Goal: Task Accomplishment & Management: Complete application form

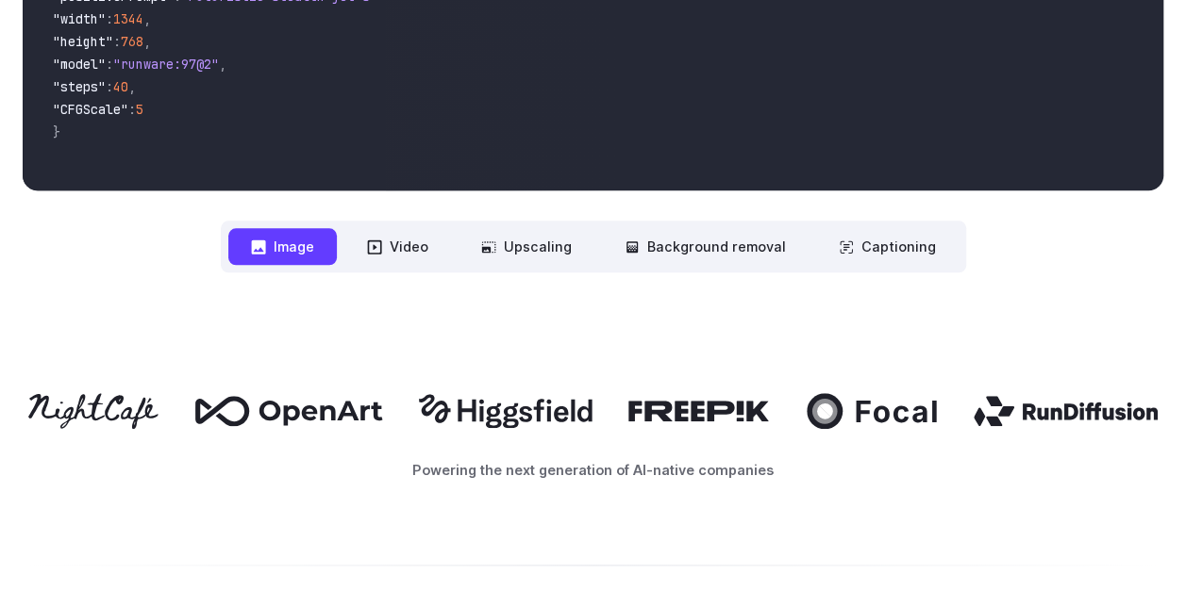
scroll to position [970, 0]
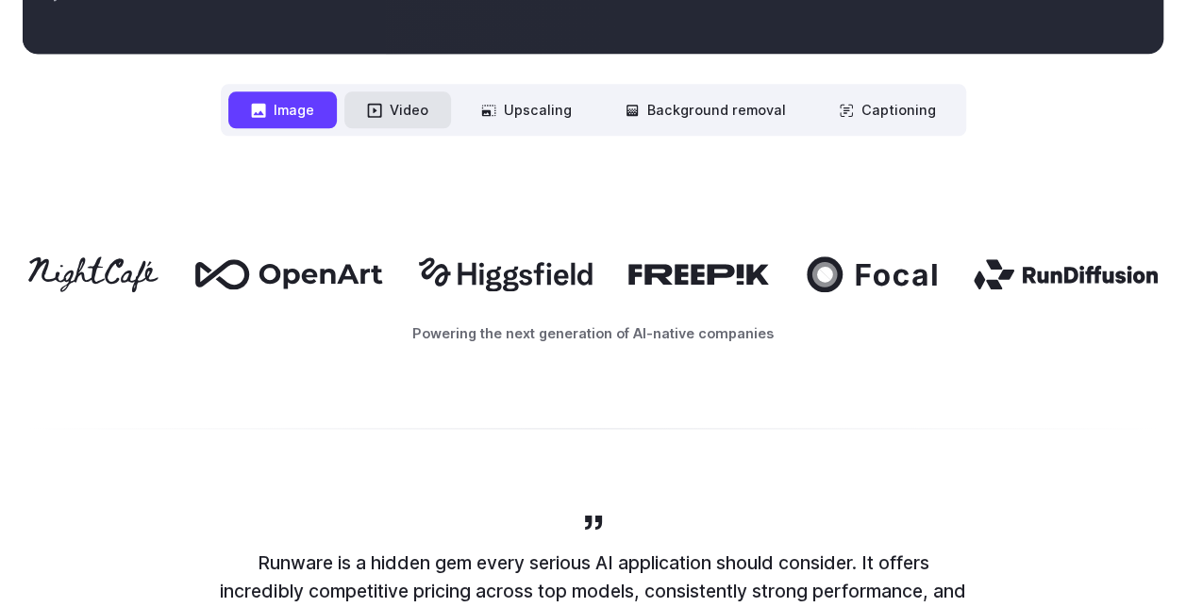
click at [401, 95] on button "Video" at bounding box center [397, 109] width 107 height 37
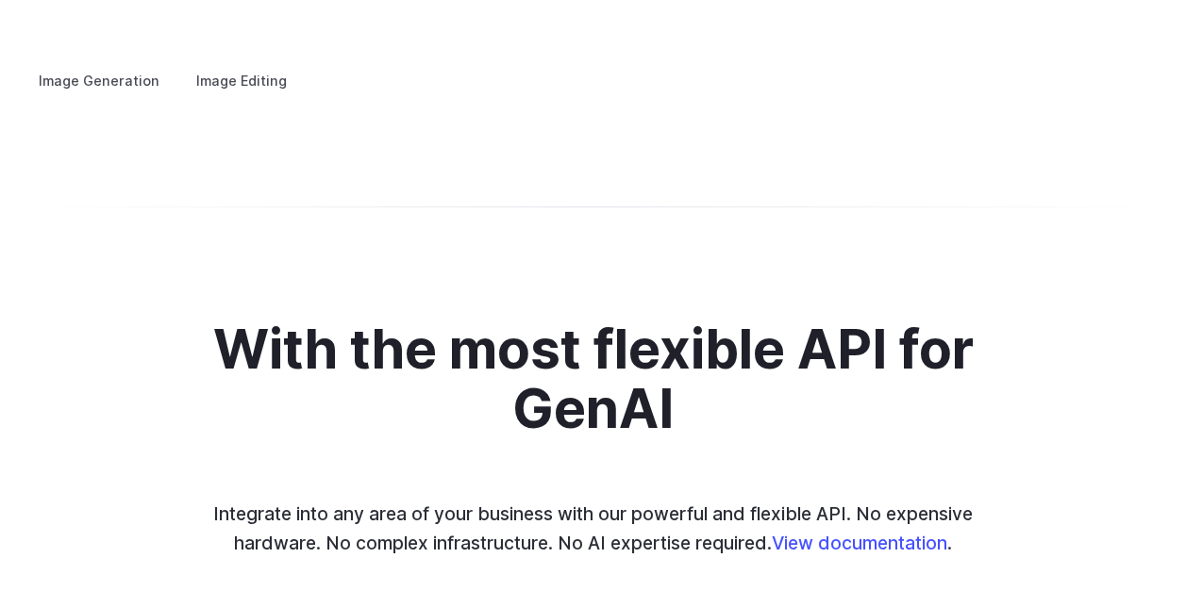
scroll to position [3705, 0]
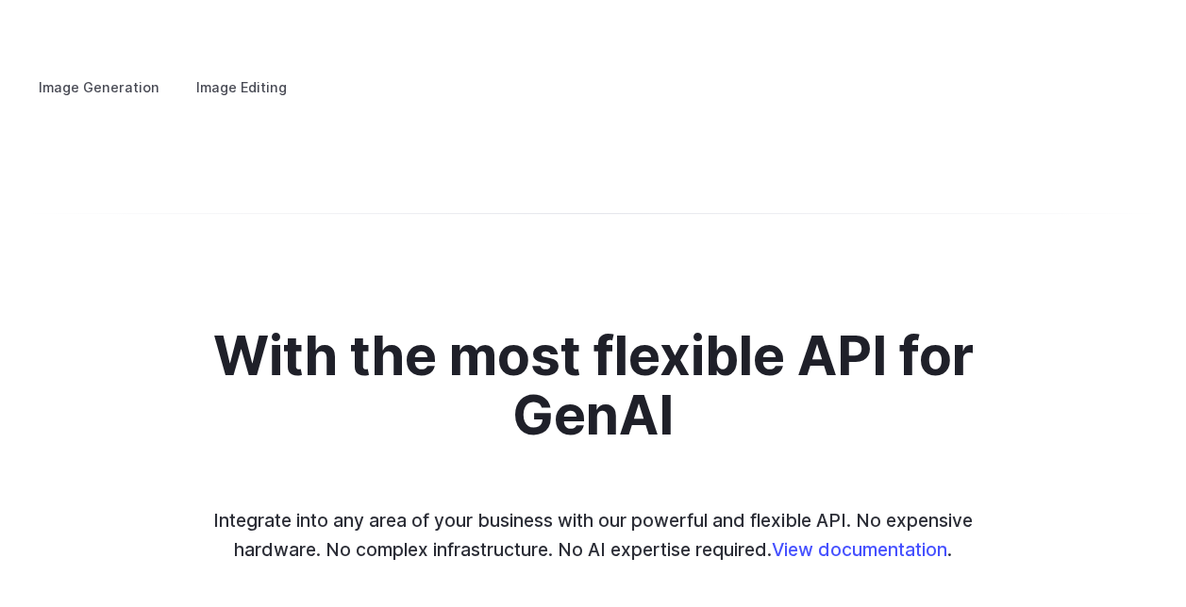
click at [220, 74] on label "Image Editing" at bounding box center [241, 87] width 123 height 33
click at [113, 71] on label "Image Generation" at bounding box center [99, 87] width 153 height 33
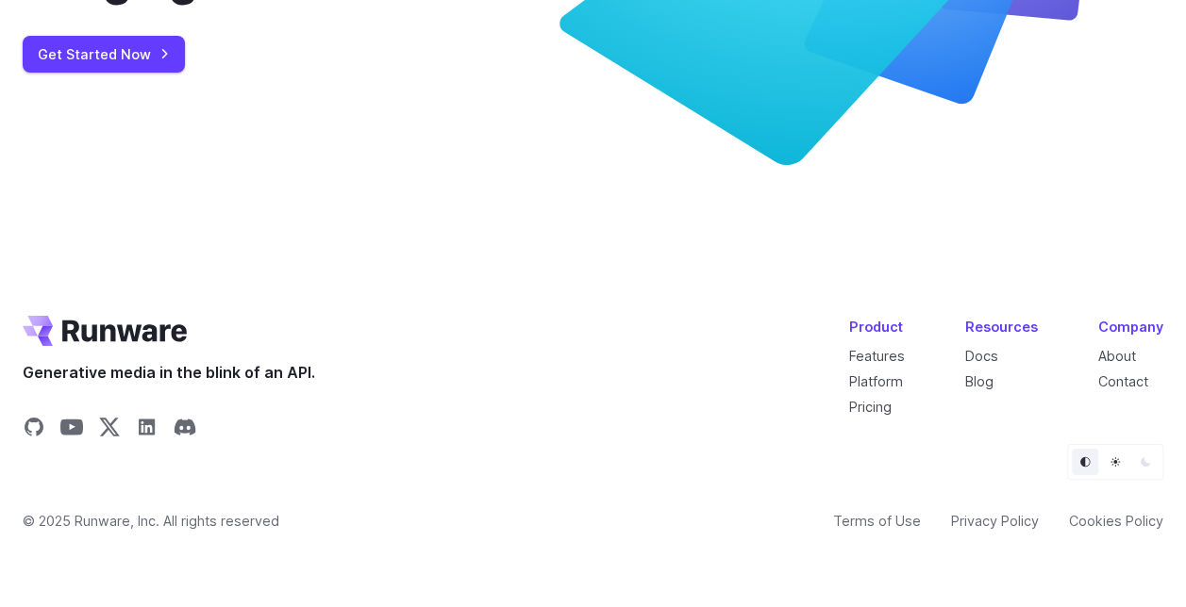
scroll to position [7138, 0]
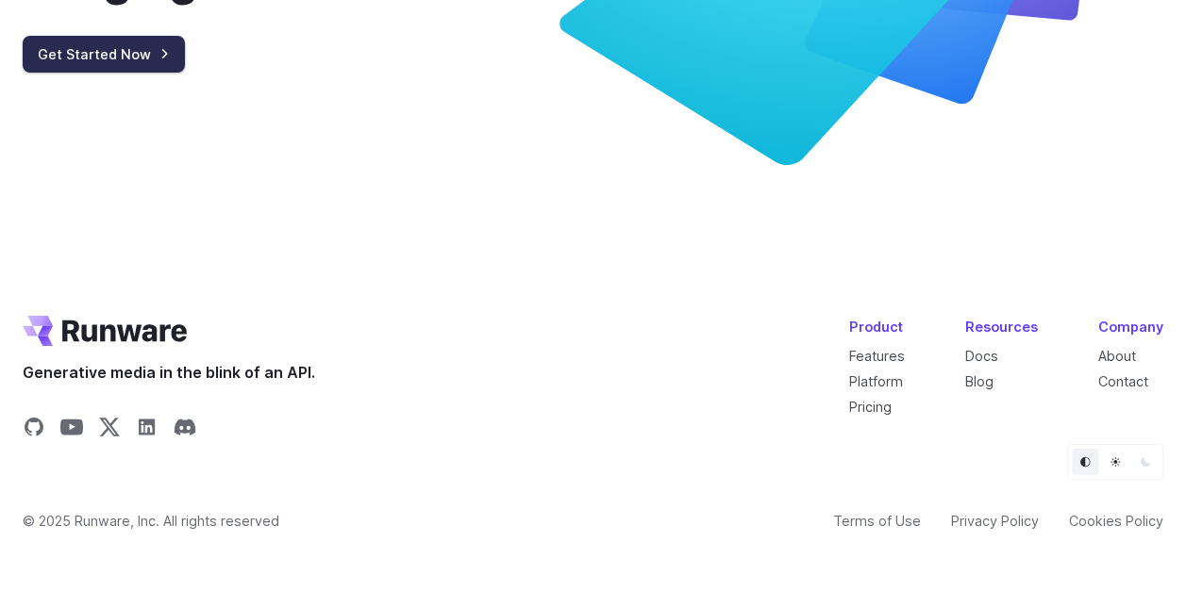
click at [123, 73] on link "Get Started Now" at bounding box center [104, 54] width 162 height 37
